Goal: Task Accomplishment & Management: Manage account settings

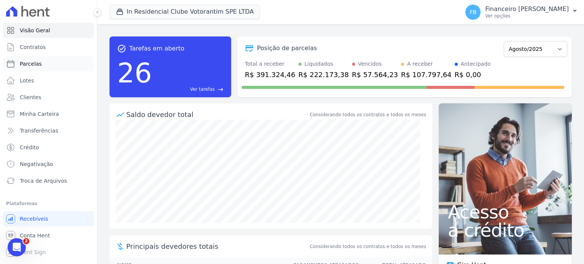
click at [49, 64] on link "Parcelas" at bounding box center [48, 63] width 91 height 15
select select
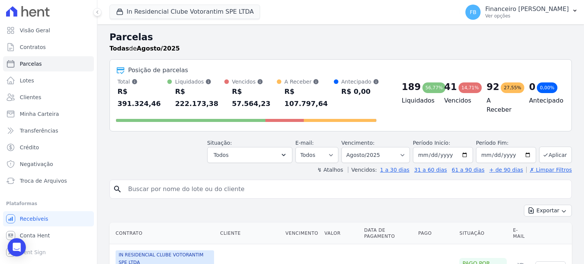
click at [161, 182] on input "search" at bounding box center [346, 189] width 445 height 15
type input "[PERSON_NAME]"
select select
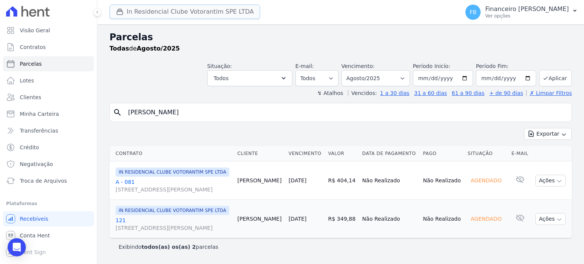
click at [190, 13] on button "In Residencial Clube Votorantim SPE LTDA" at bounding box center [184, 12] width 150 height 14
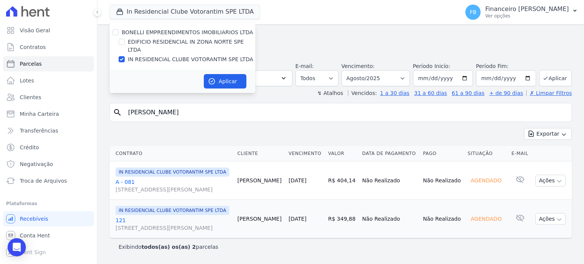
click at [191, 43] on label "EDIFICIO RESIDENCIAL IN ZONA NORTE SPE LTDA" at bounding box center [192, 46] width 128 height 16
click at [125, 43] on input "EDIFICIO RESIDENCIAL IN ZONA NORTE SPE LTDA" at bounding box center [122, 42] width 6 height 6
checkbox input "true"
click at [187, 55] on label "IN RESIDENCIAL CLUBE VOTORANTIM SPE LTDA" at bounding box center [190, 59] width 125 height 8
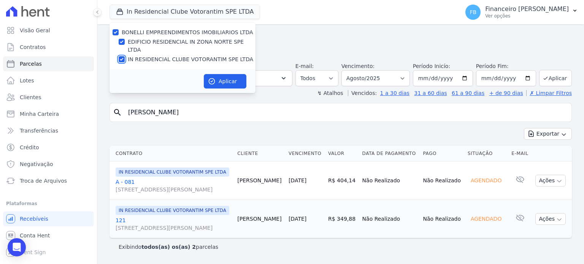
click at [125, 56] on input "IN RESIDENCIAL CLUBE VOTORANTIM SPE LTDA" at bounding box center [122, 59] width 6 height 6
checkbox input "false"
click at [217, 74] on button "Aplicar" at bounding box center [225, 81] width 43 height 14
select select
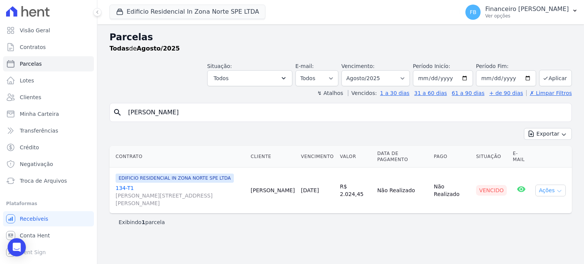
click at [558, 188] on icon "button" at bounding box center [559, 191] width 6 height 6
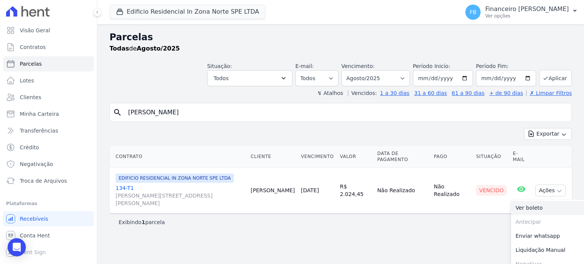
click at [540, 201] on link "Ver boleto" at bounding box center [547, 208] width 73 height 14
click at [129, 184] on link "134-T1 [PERSON_NAME][STREET_ADDRESS][PERSON_NAME]" at bounding box center [180, 195] width 129 height 23
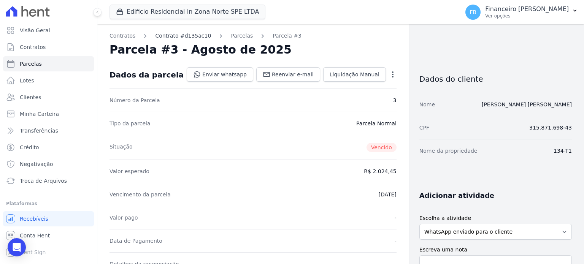
click at [182, 33] on link "Contrato #d135ac10" at bounding box center [183, 36] width 56 height 8
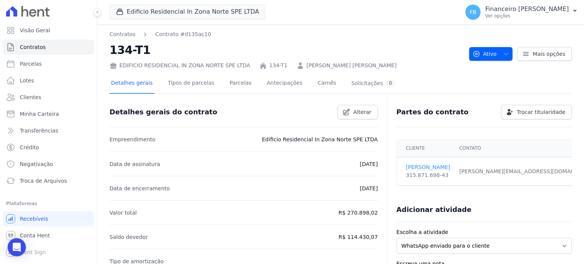
click at [435, 165] on link "[PERSON_NAME]" at bounding box center [428, 167] width 44 height 8
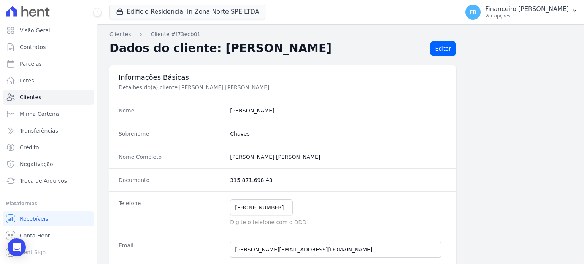
scroll to position [76, 0]
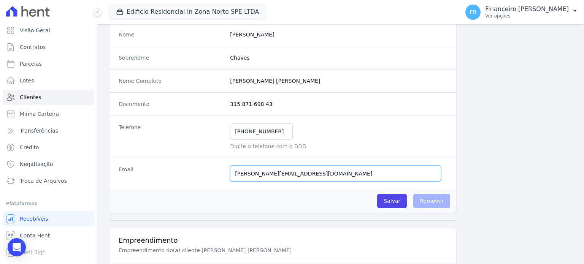
drag, startPoint x: 303, startPoint y: 172, endPoint x: 56, endPoint y: 172, distance: 246.7
click at [56, 172] on div "Visão Geral Contratos [GEOGRAPHIC_DATA] Lotes Clientes Minha Carteira Transferê…" at bounding box center [292, 132] width 584 height 264
paste input "icloud"
type input "[PERSON_NAME][EMAIL_ADDRESS][DOMAIN_NAME]"
click at [395, 200] on input "Salvar" at bounding box center [392, 201] width 30 height 14
